Goal: Information Seeking & Learning: Learn about a topic

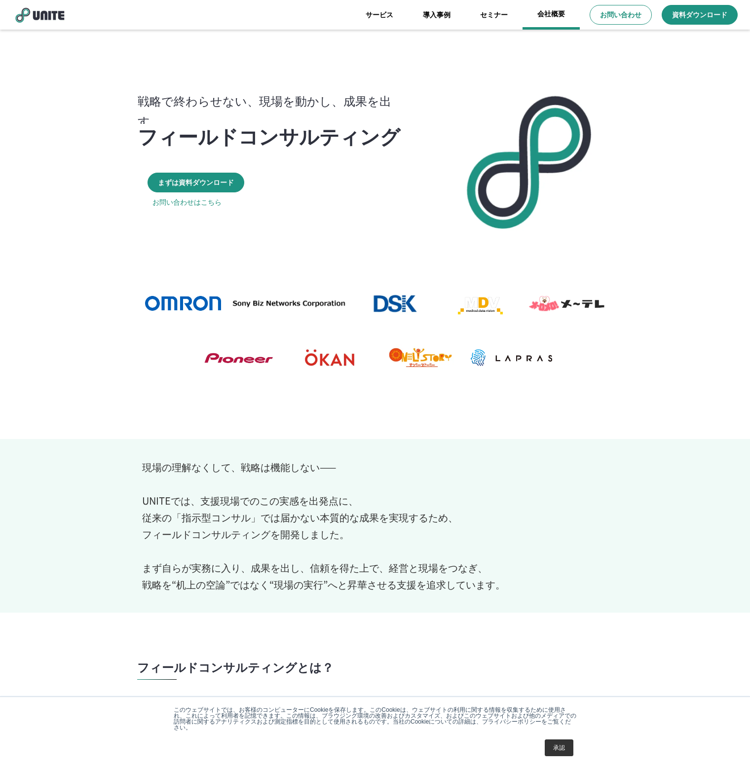
click at [539, 13] on link "会社概要" at bounding box center [551, 15] width 57 height 30
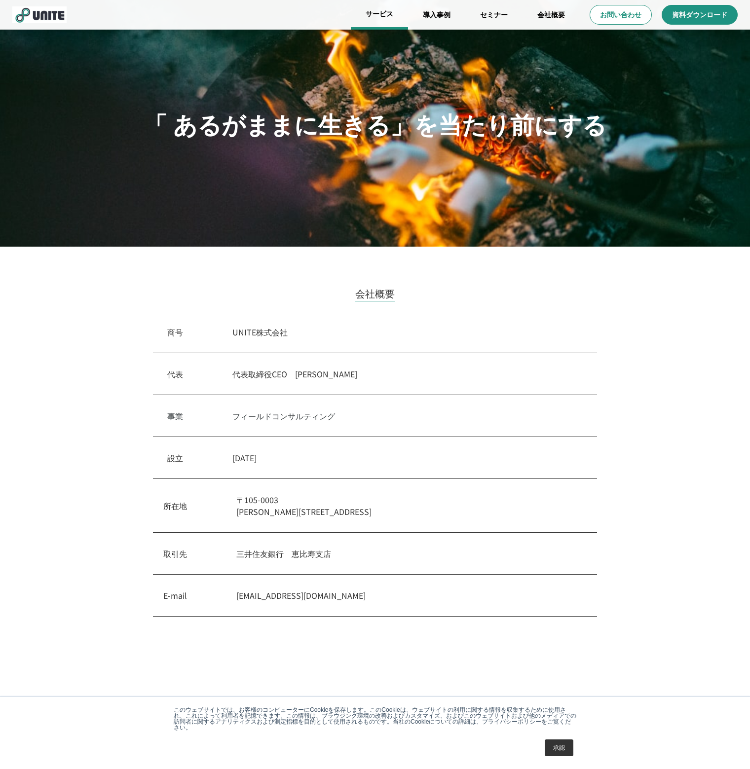
click at [383, 13] on link "サービス" at bounding box center [379, 15] width 57 height 30
click at [372, 13] on link "サービス" at bounding box center [379, 15] width 57 height 30
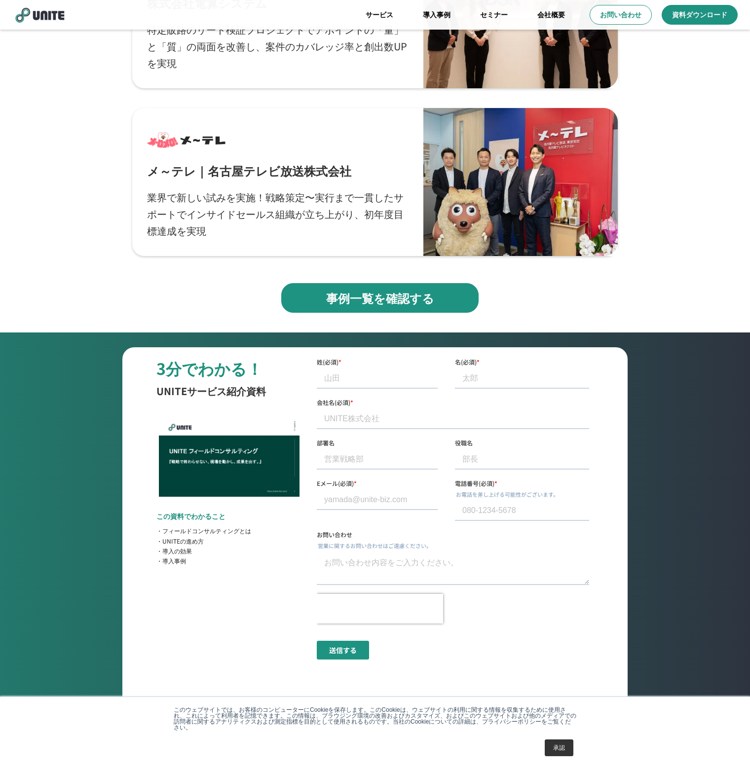
scroll to position [3060, 0]
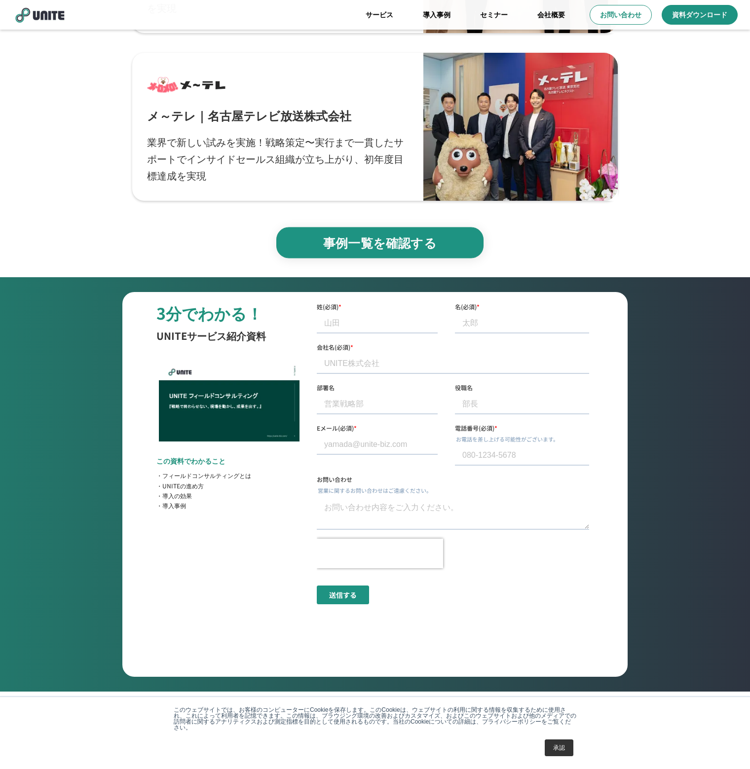
click at [349, 244] on p "事例一覧を確認する" at bounding box center [380, 242] width 186 height 17
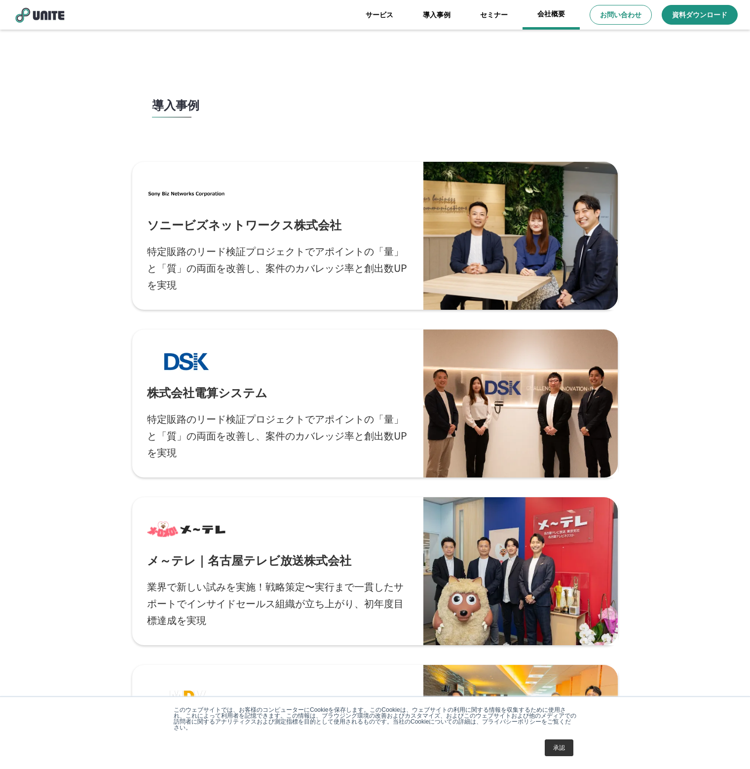
click at [531, 19] on link "会社概要" at bounding box center [551, 15] width 57 height 30
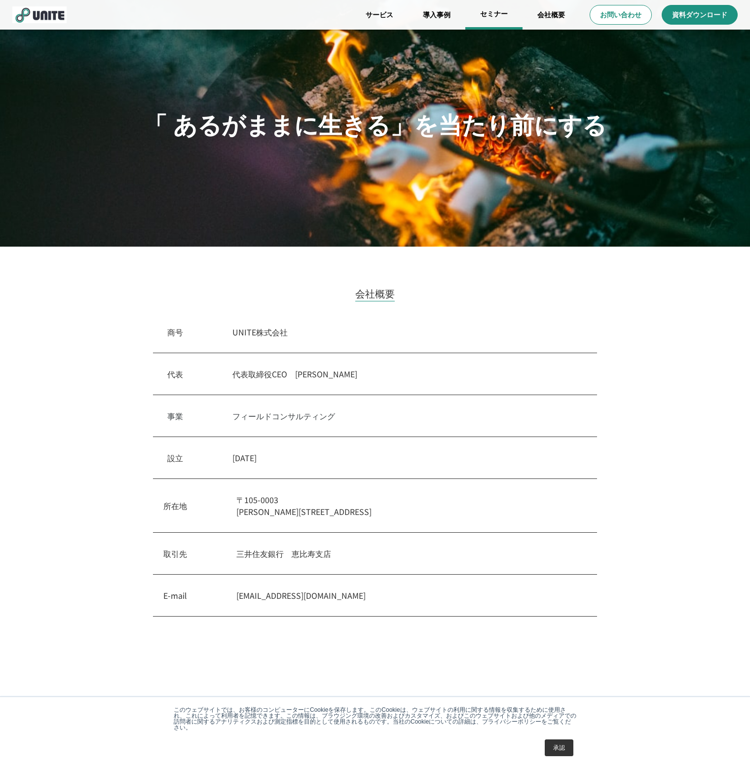
click at [489, 12] on link "セミナー" at bounding box center [493, 15] width 57 height 30
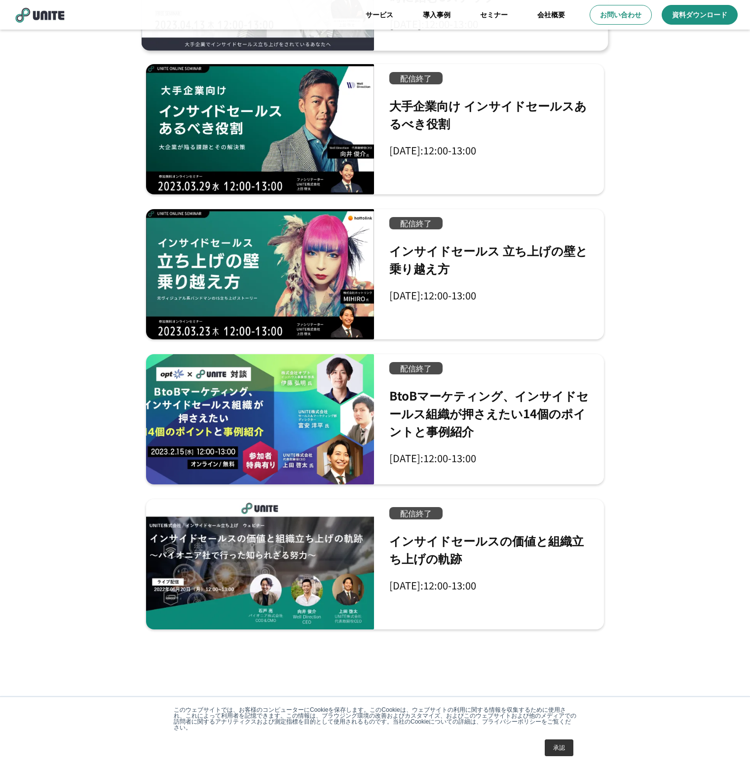
scroll to position [1129, 0]
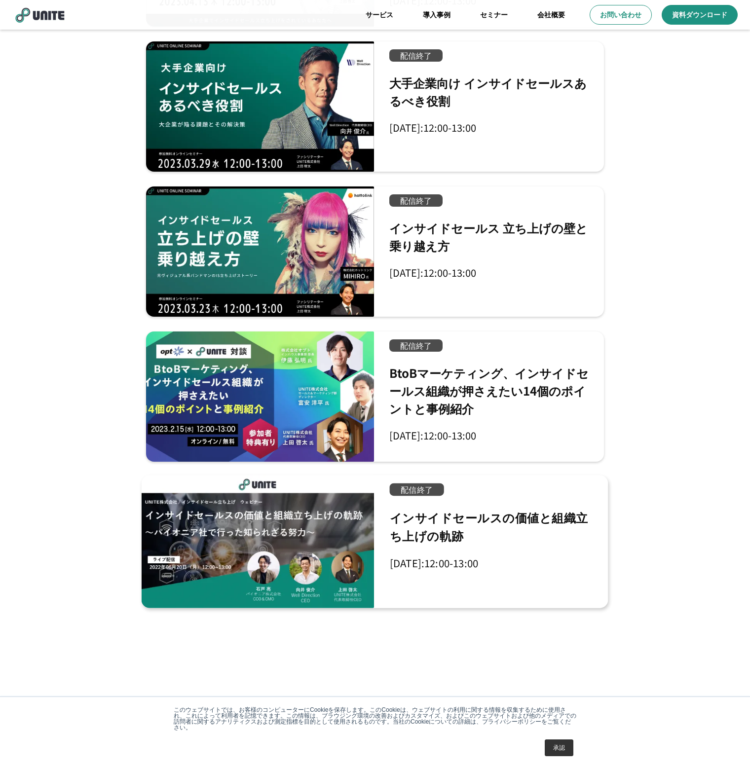
click at [249, 537] on div at bounding box center [258, 541] width 232 height 133
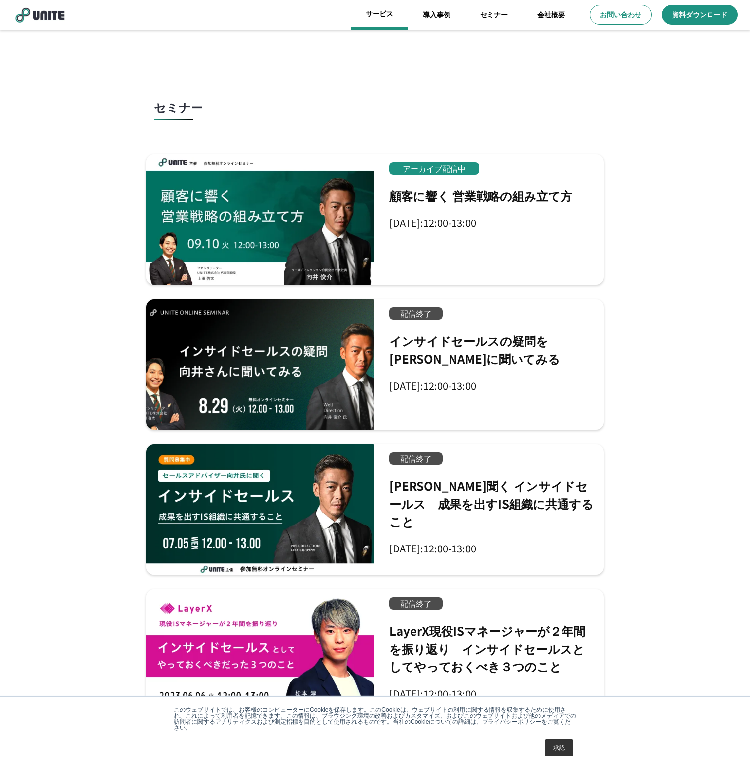
click at [383, 24] on link "サービス" at bounding box center [379, 15] width 57 height 30
